Goal: Find specific page/section: Find specific page/section

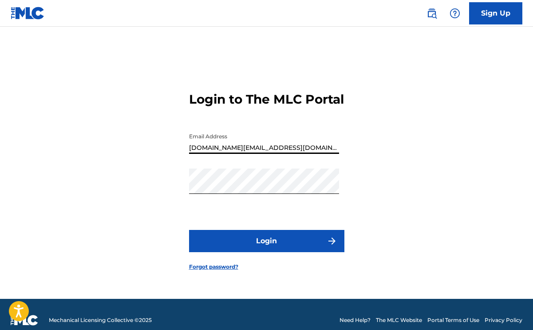
click at [400, 195] on div "Login to The MLC Portal Email Address [DOMAIN_NAME][EMAIL_ADDRESS][DOMAIN_NAME]…" at bounding box center [266, 174] width 533 height 250
click at [299, 252] on button "Login" at bounding box center [266, 241] width 155 height 22
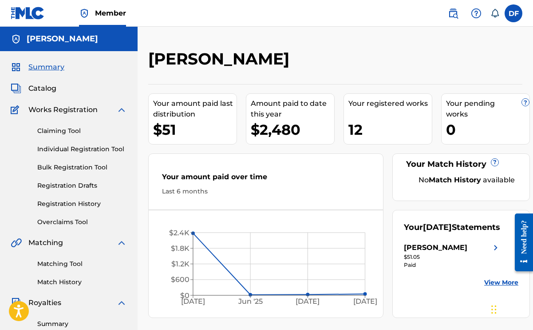
click at [52, 90] on span "Catalog" at bounding box center [42, 88] width 28 height 11
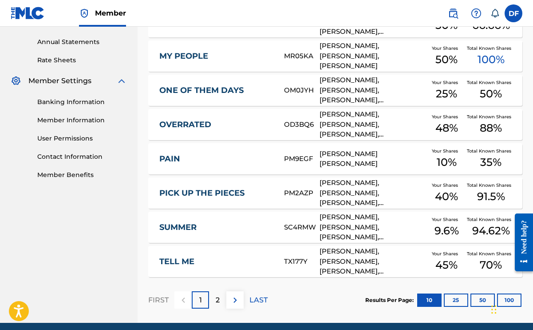
scroll to position [318, 0]
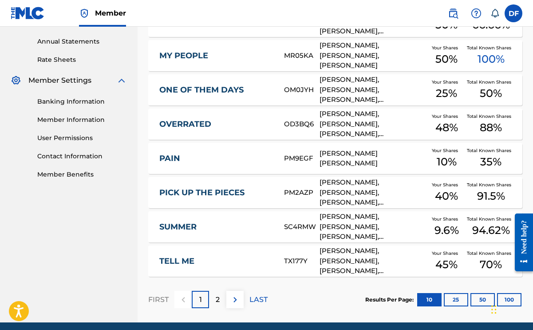
click at [356, 232] on div "[PERSON_NAME], [PERSON_NAME], [PERSON_NAME], [PERSON_NAME], [PERSON_NAME], [PER…" at bounding box center [373, 226] width 107 height 30
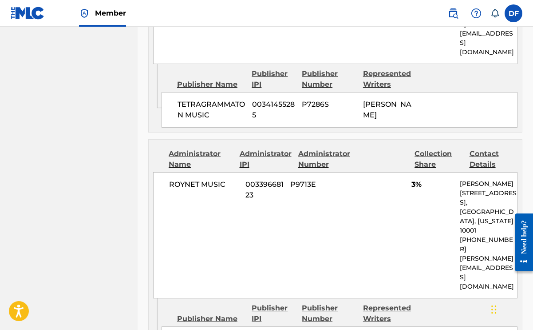
scroll to position [2263, 0]
